Goal: Information Seeking & Learning: Learn about a topic

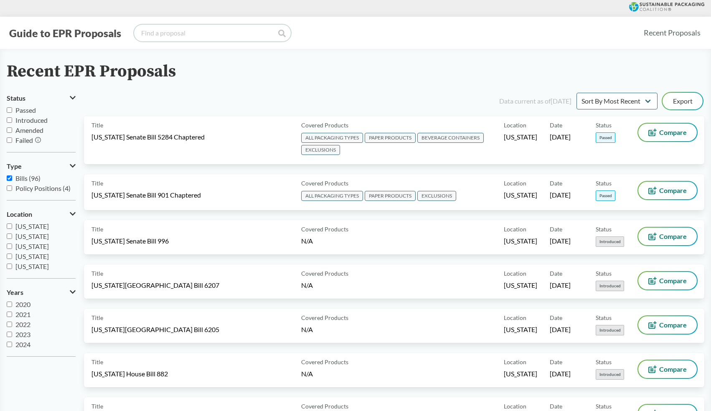
click at [170, 34] on input "search" at bounding box center [212, 33] width 157 height 17
type input "[US_STATE]"
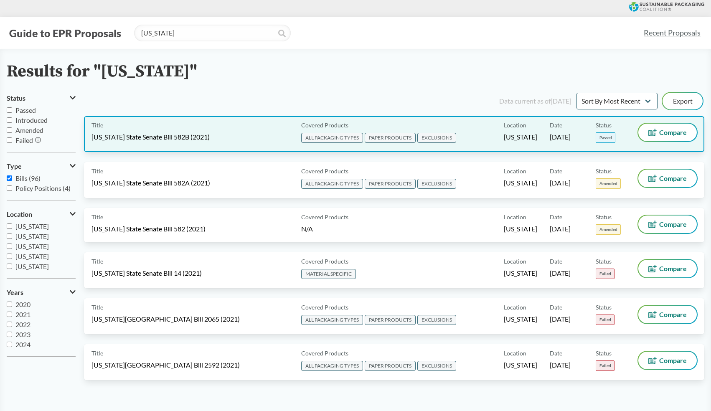
click at [248, 138] on div "Title [US_STATE] State Senate Bill 582B (2021)" at bounding box center [194, 134] width 206 height 21
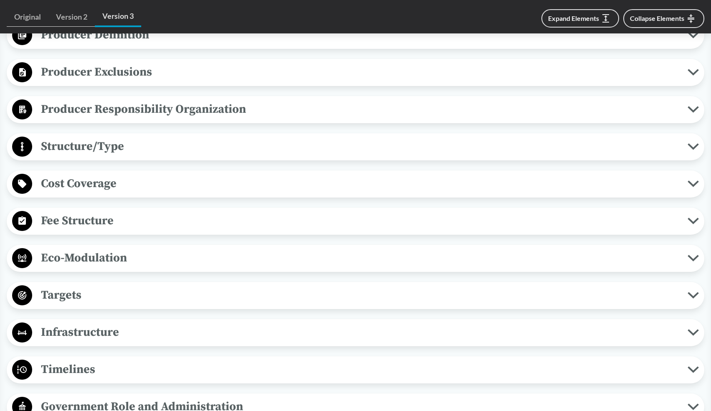
scroll to position [516, 0]
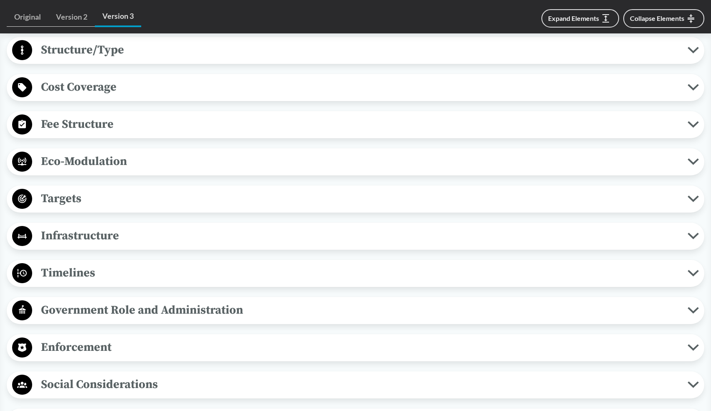
click at [136, 164] on span "Eco-Modulation" at bounding box center [359, 161] width 655 height 19
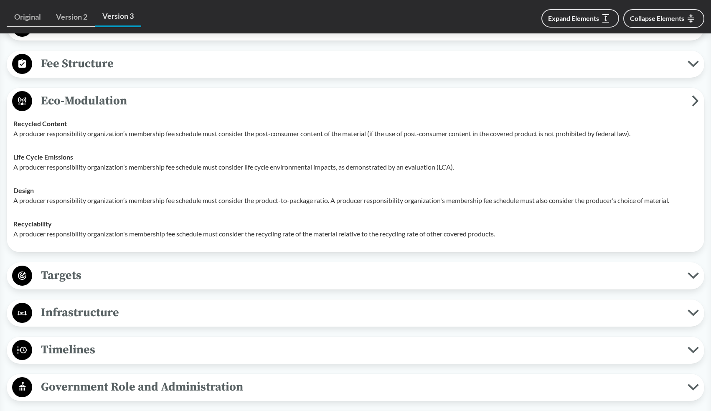
scroll to position [576, 0]
click at [410, 102] on span "Eco-Modulation" at bounding box center [361, 101] width 659 height 19
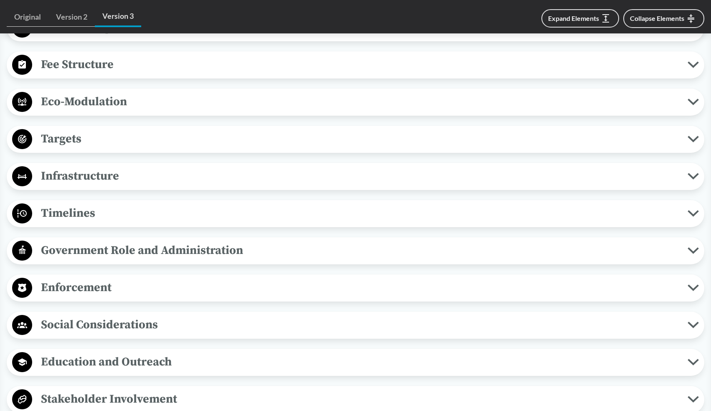
click at [311, 101] on span "Eco-Modulation" at bounding box center [359, 101] width 655 height 19
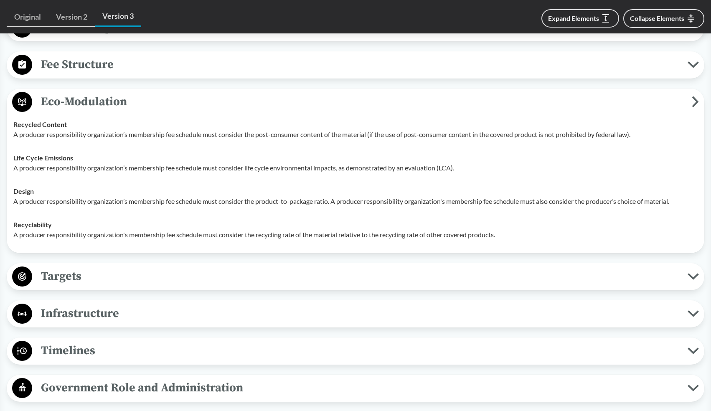
click at [380, 103] on span "Eco-Modulation" at bounding box center [361, 101] width 659 height 19
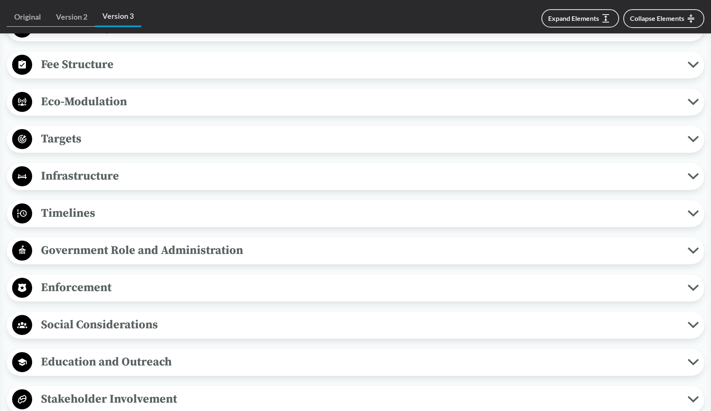
click at [441, 13] on div "Expand Elements Collapse Elements" at bounding box center [422, 18] width 563 height 23
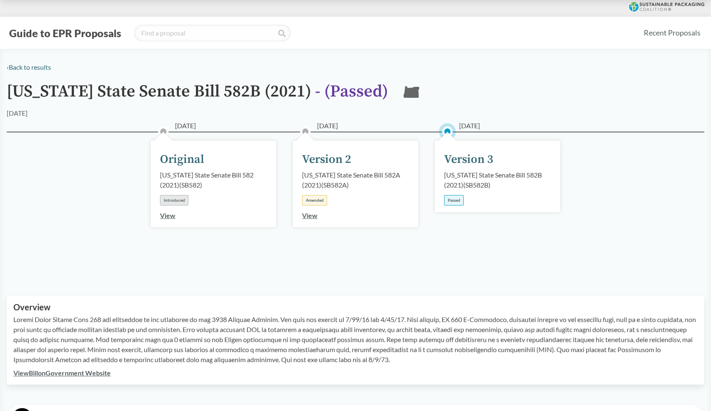
type input "[US_STATE]"
